Goal: Complete application form: Complete application form

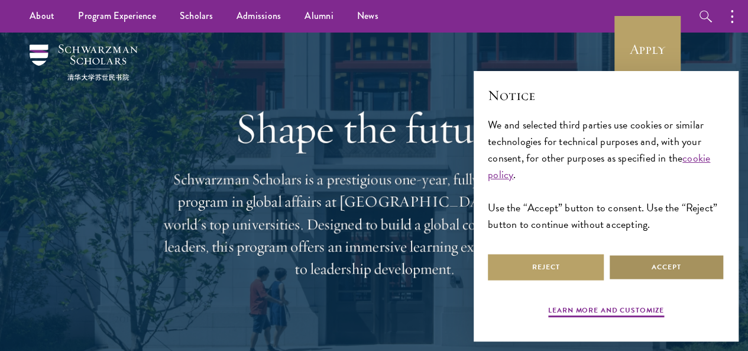
click at [656, 267] on button "Accept" at bounding box center [667, 267] width 116 height 27
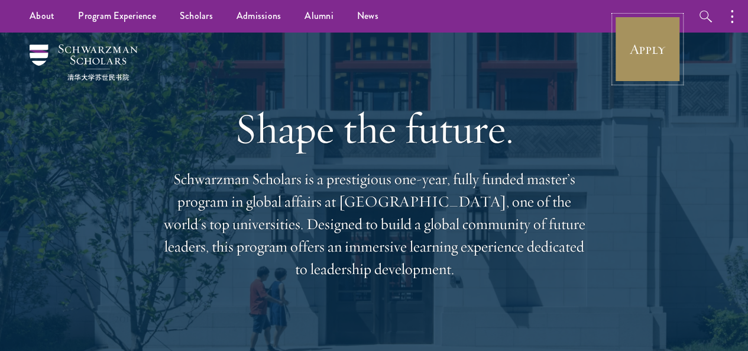
click at [662, 61] on link "Apply" at bounding box center [648, 49] width 66 height 66
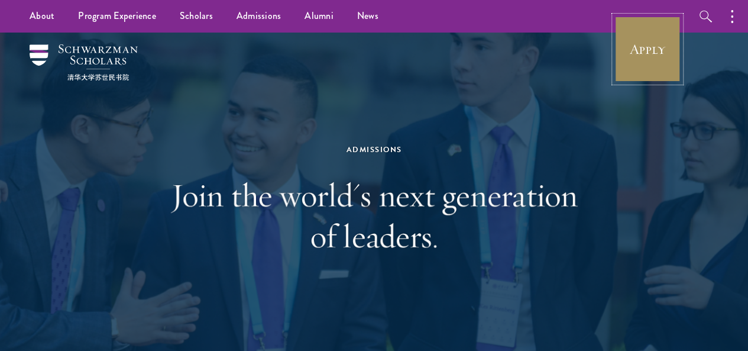
click at [632, 60] on link "Apply" at bounding box center [648, 49] width 66 height 66
